Goal: Task Accomplishment & Management: Manage account settings

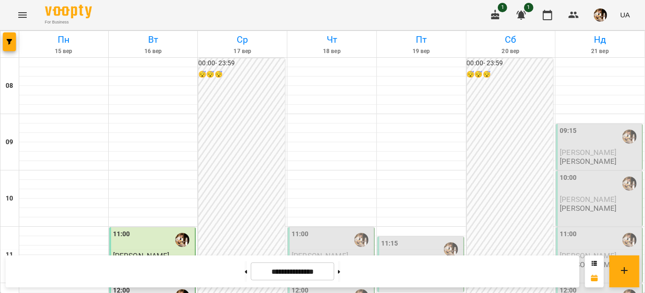
scroll to position [309, 0]
click at [245, 275] on button at bounding box center [246, 271] width 2 height 21
type input "**********"
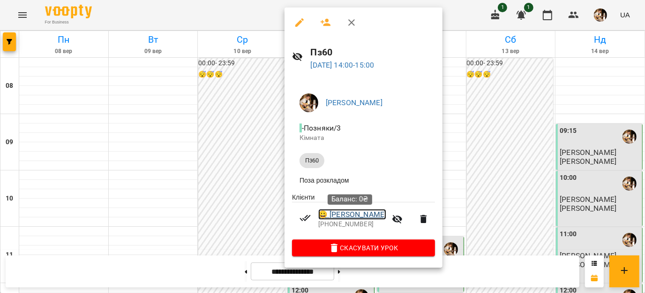
click at [352, 218] on link "😀 [PERSON_NAME]" at bounding box center [352, 214] width 68 height 11
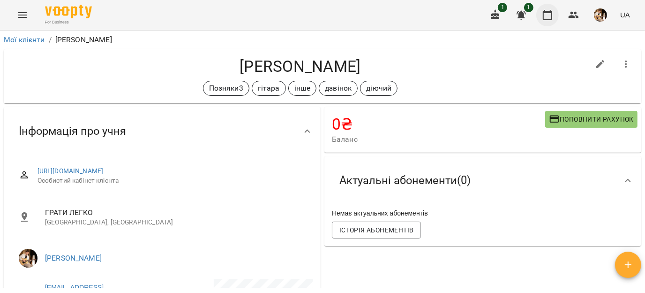
click at [552, 21] on button "button" at bounding box center [547, 15] width 23 height 23
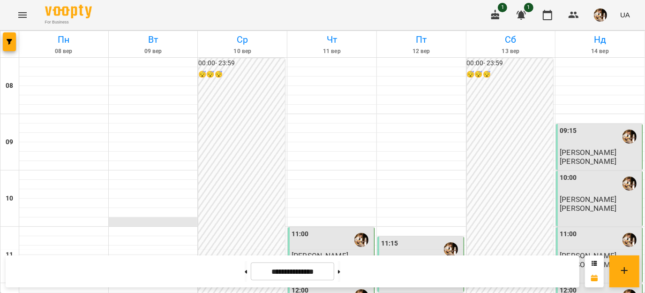
scroll to position [376, 0]
click at [340, 268] on button at bounding box center [339, 271] width 2 height 21
type input "**********"
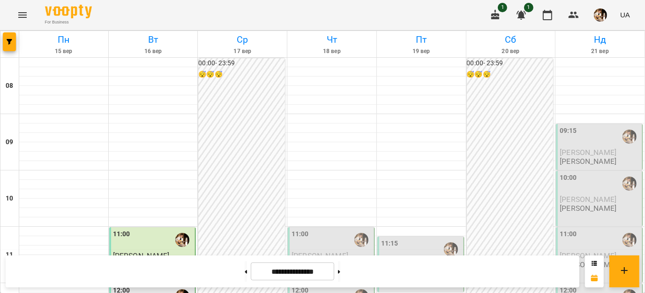
scroll to position [426, 0]
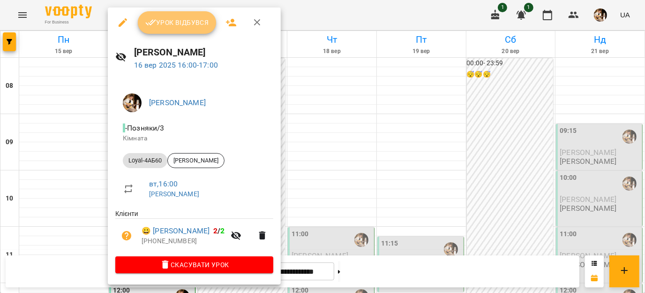
click at [163, 26] on span "Урок відбувся" at bounding box center [177, 22] width 64 height 11
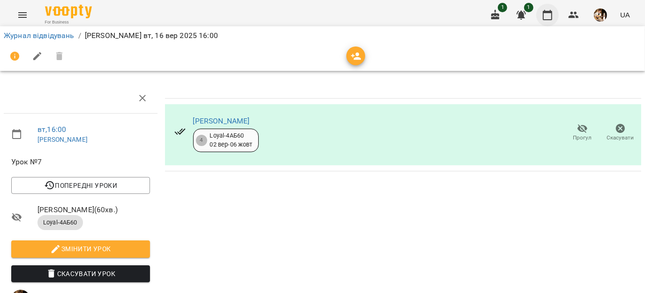
click at [548, 18] on icon "button" at bounding box center [547, 14] width 11 height 11
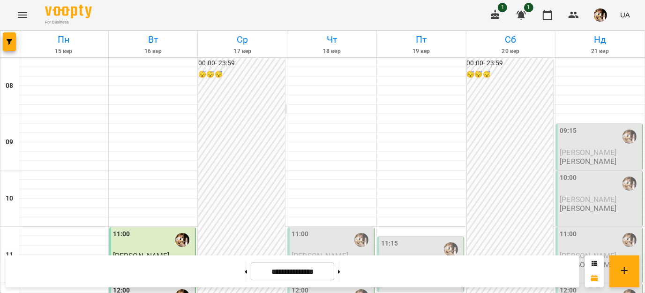
scroll to position [432, 0]
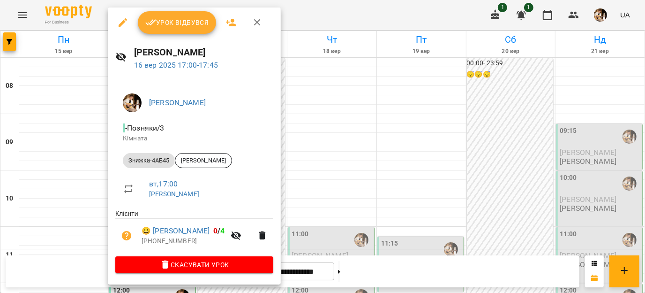
click at [181, 24] on span "Урок відбувся" at bounding box center [177, 22] width 64 height 11
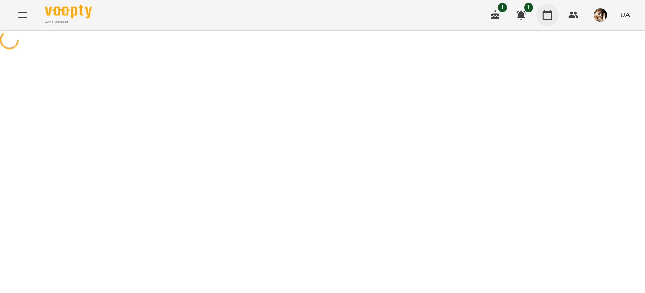
click at [549, 15] on icon "button" at bounding box center [547, 14] width 11 height 11
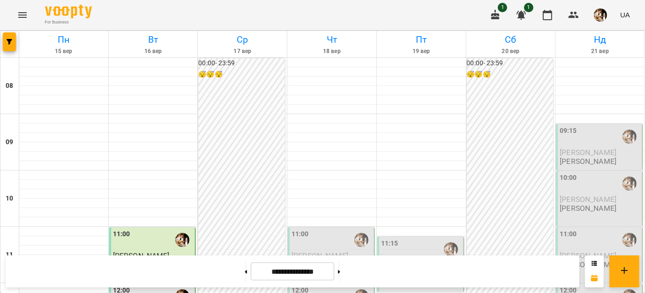
scroll to position [386, 0]
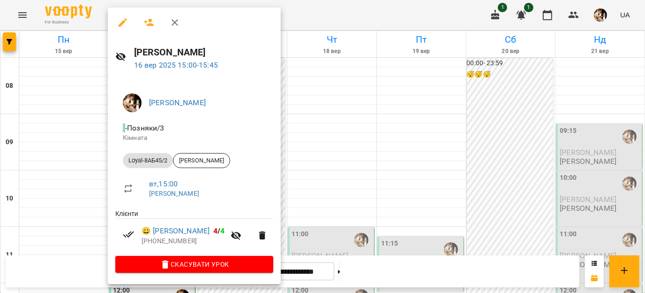
click at [172, 25] on icon "button" at bounding box center [175, 22] width 7 height 7
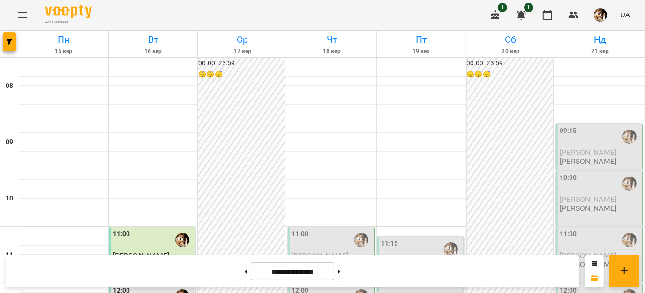
scroll to position [368, 0]
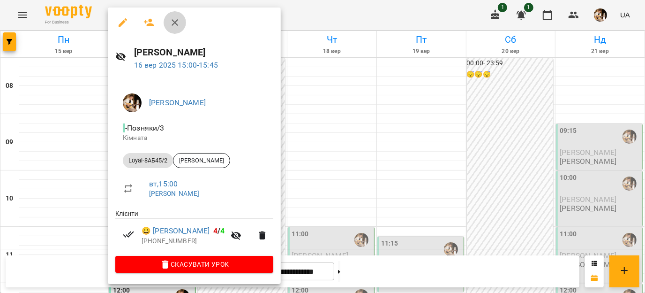
click at [173, 20] on icon "button" at bounding box center [174, 22] width 11 height 11
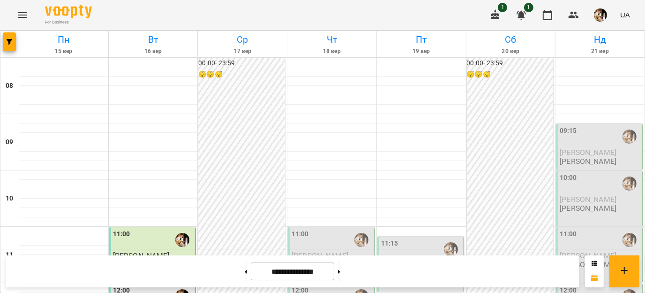
scroll to position [536, 0]
drag, startPoint x: 247, startPoint y: 158, endPoint x: 235, endPoint y: 117, distance: 42.9
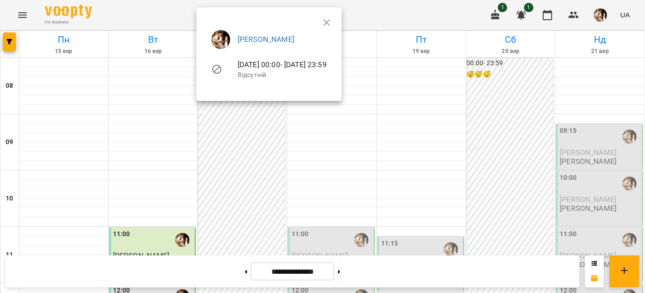
click at [250, 147] on div at bounding box center [322, 146] width 645 height 293
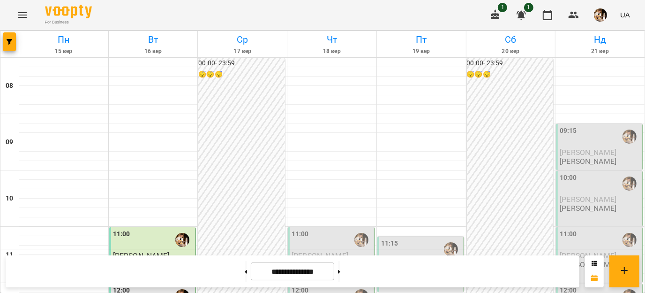
scroll to position [503, 0]
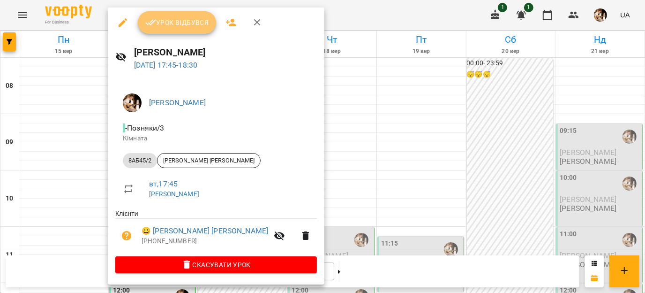
click at [162, 27] on span "Урок відбувся" at bounding box center [177, 22] width 64 height 11
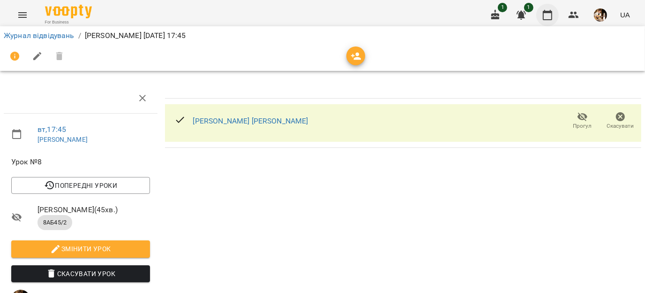
click at [552, 14] on icon "button" at bounding box center [547, 14] width 11 height 11
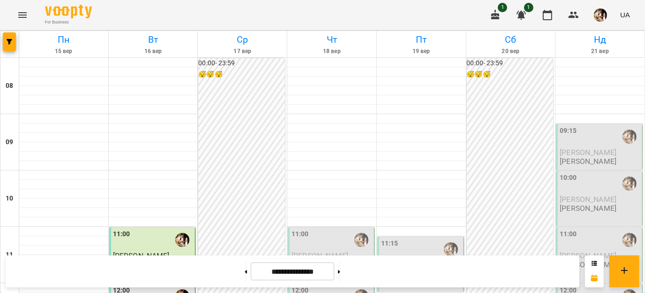
scroll to position [457, 0]
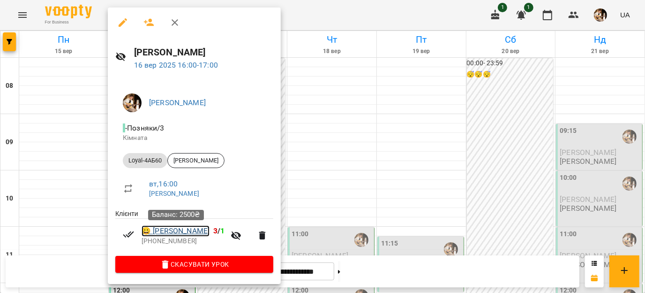
click at [183, 227] on link "😀 [PERSON_NAME]" at bounding box center [176, 230] width 68 height 11
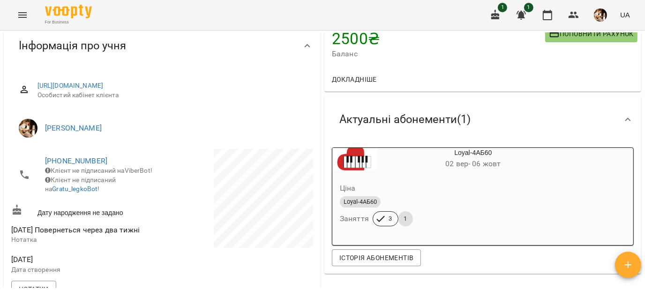
scroll to position [37, 0]
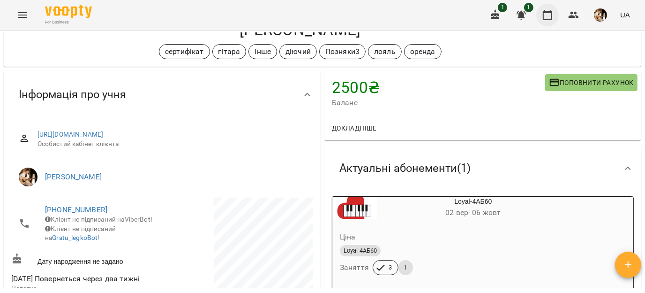
click at [550, 20] on button "button" at bounding box center [547, 15] width 23 height 23
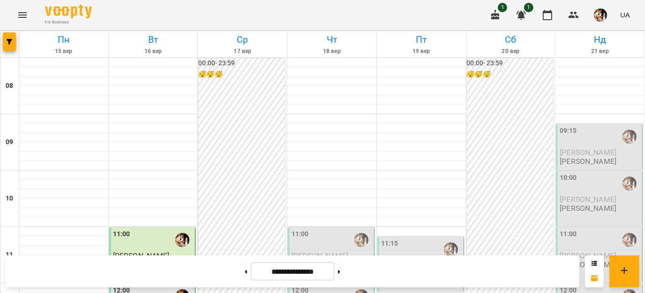
scroll to position [486, 0]
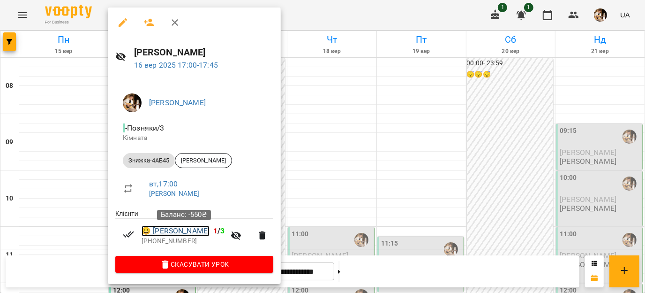
click at [201, 231] on link "😀 [PERSON_NAME]" at bounding box center [176, 230] width 68 height 11
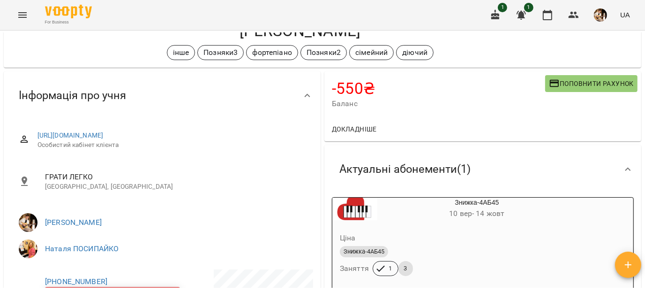
scroll to position [35, 0]
click at [488, 98] on span "Баланс" at bounding box center [438, 103] width 213 height 11
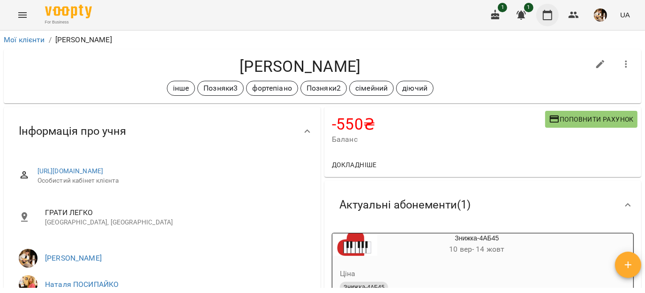
click at [547, 12] on icon "button" at bounding box center [547, 15] width 9 height 10
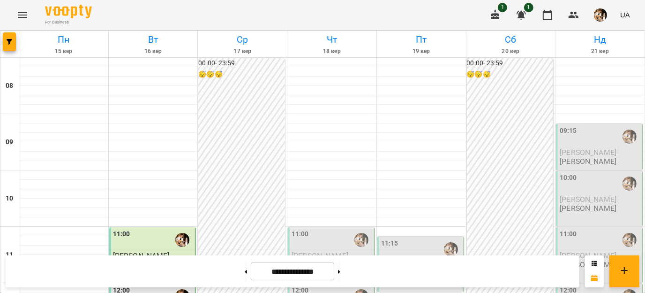
scroll to position [459, 0]
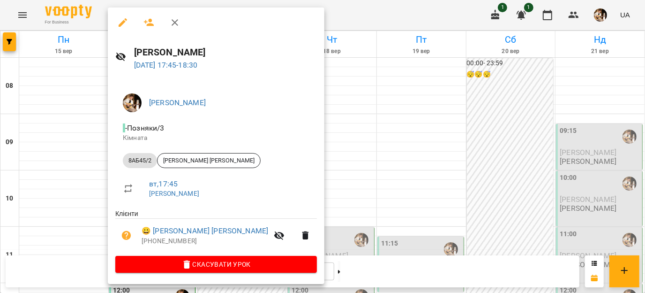
click at [280, 152] on div at bounding box center [322, 146] width 645 height 293
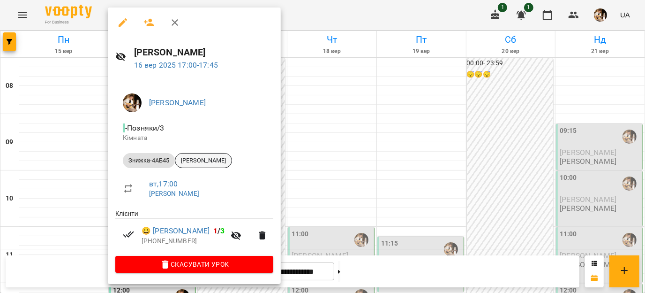
click at [210, 165] on div "[PERSON_NAME]" at bounding box center [203, 160] width 57 height 15
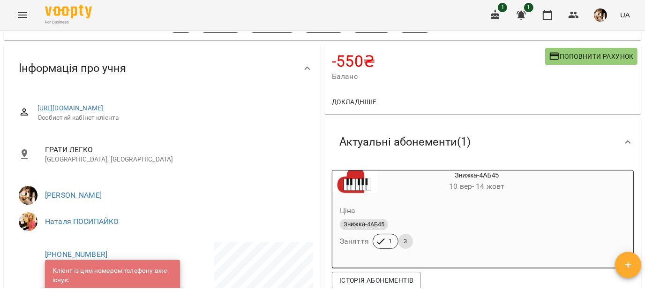
scroll to position [62, 0]
click at [551, 22] on button "button" at bounding box center [547, 15] width 23 height 23
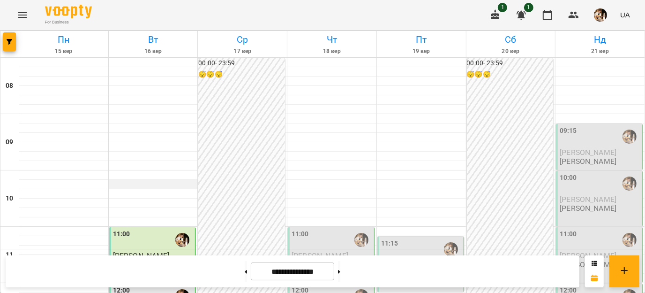
scroll to position [538, 0]
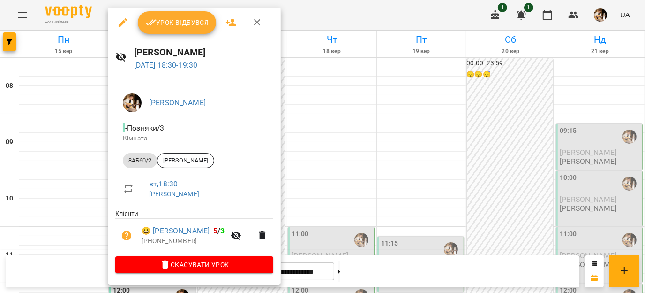
click at [172, 15] on button "Урок відбувся" at bounding box center [177, 22] width 79 height 23
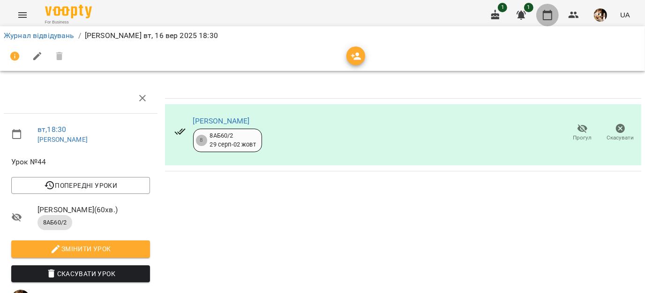
click at [550, 18] on icon "button" at bounding box center [547, 14] width 11 height 11
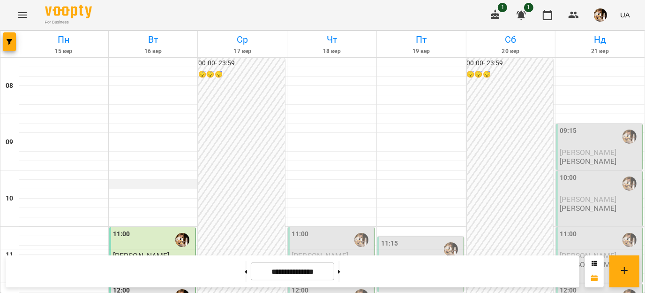
scroll to position [538, 0]
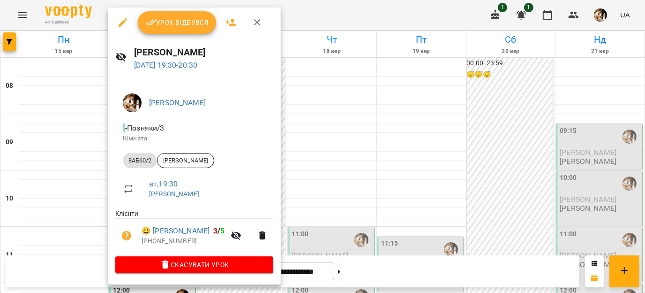
click at [259, 20] on icon "button" at bounding box center [257, 22] width 11 height 11
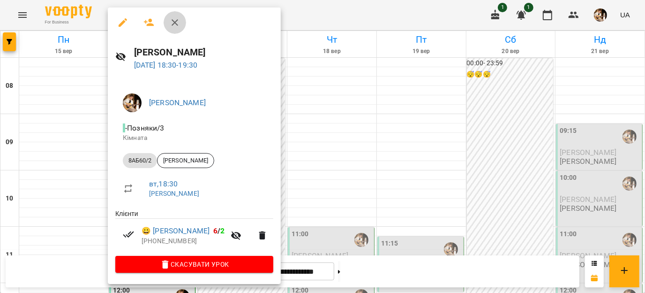
click at [179, 26] on icon "button" at bounding box center [174, 22] width 11 height 11
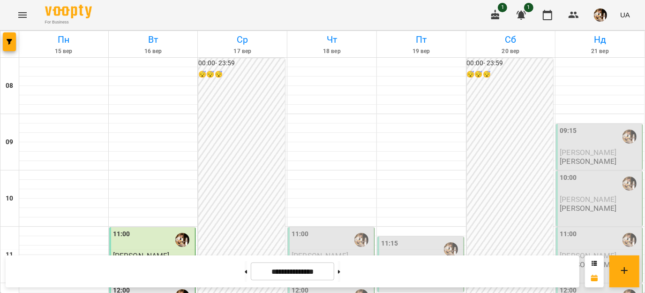
scroll to position [0, 0]
